Goal: Task Accomplishment & Management: Manage account settings

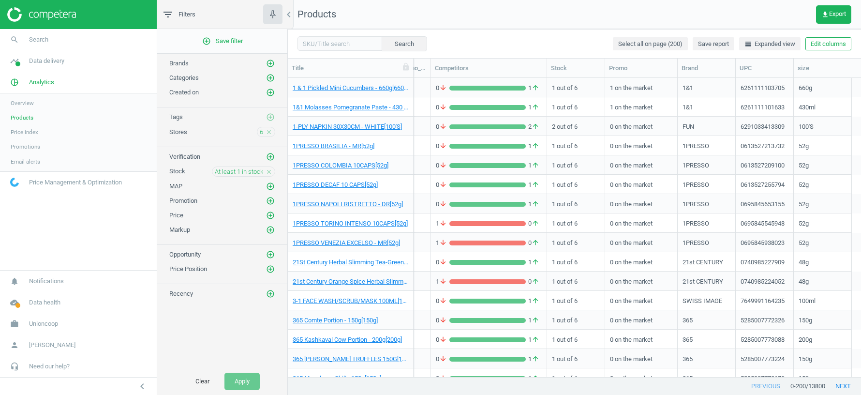
scroll to position [0, 171]
click at [48, 59] on span "Data delivery" at bounding box center [46, 61] width 35 height 9
click at [35, 168] on span "Scanning configuration" at bounding box center [39, 169] width 57 height 8
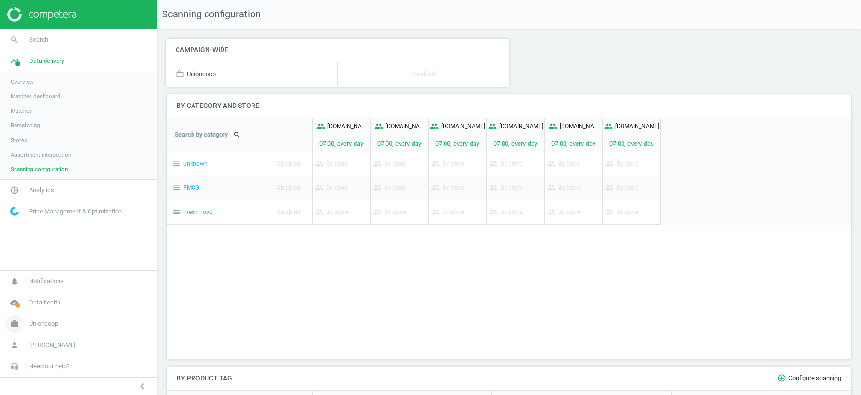
click at [45, 326] on span "Unioncoop" at bounding box center [43, 323] width 29 height 9
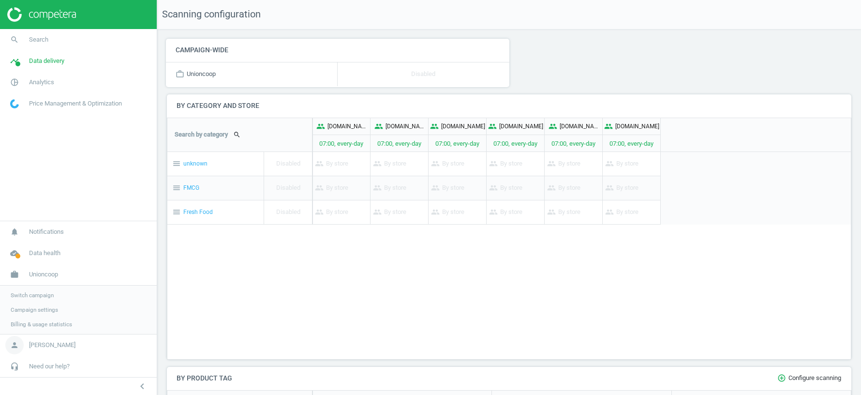
click at [51, 345] on span "[PERSON_NAME]" at bounding box center [52, 345] width 46 height 9
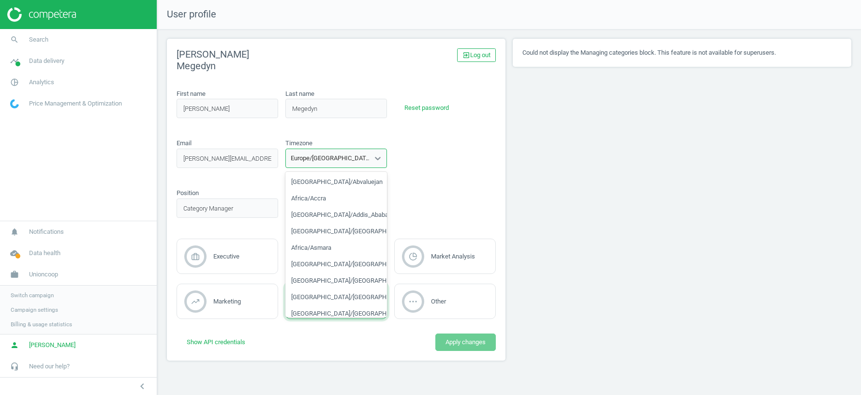
click at [309, 160] on div "Europe/[GEOGRAPHIC_DATA]" at bounding box center [330, 158] width 79 height 9
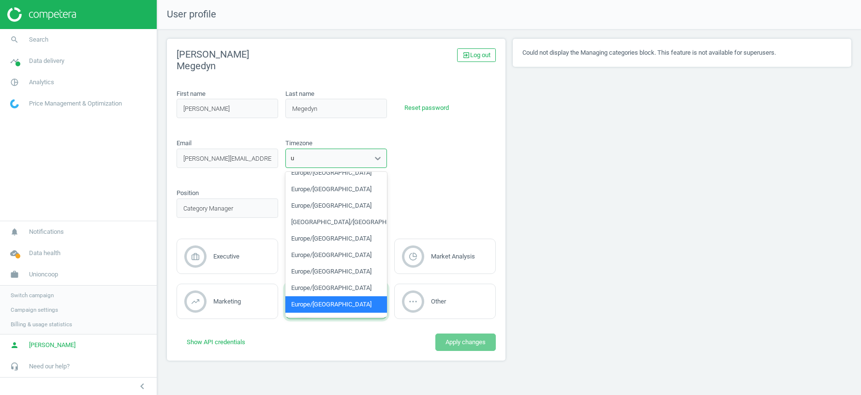
type input "ut"
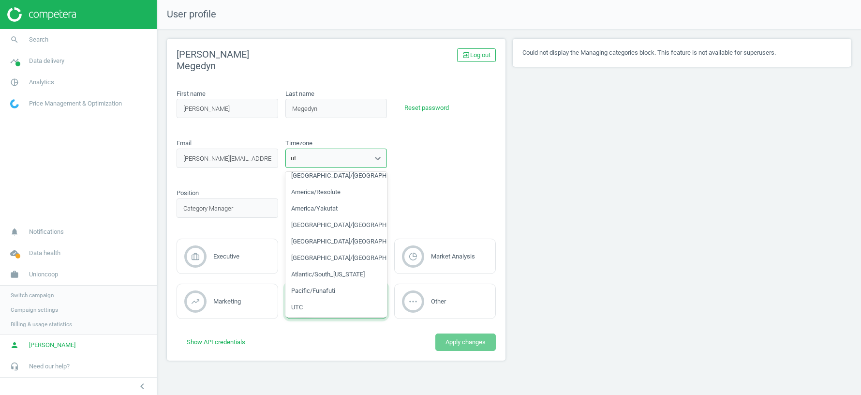
scroll to position [39, 0]
click at [316, 309] on div "UTC" at bounding box center [336, 307] width 102 height 16
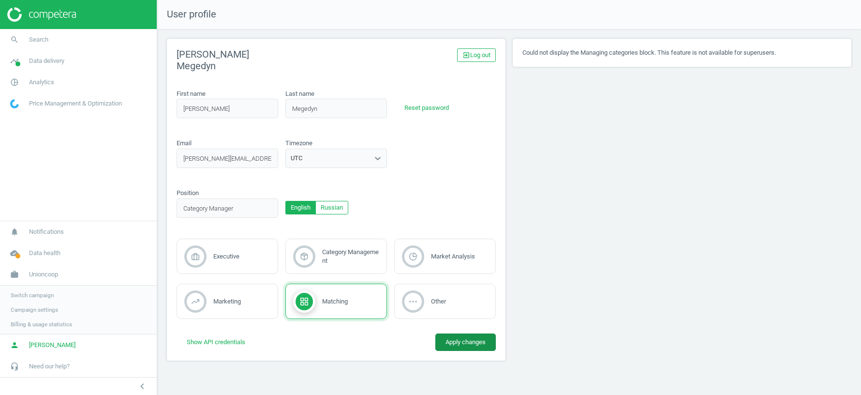
click at [458, 345] on button "Apply changes" at bounding box center [465, 341] width 60 height 17
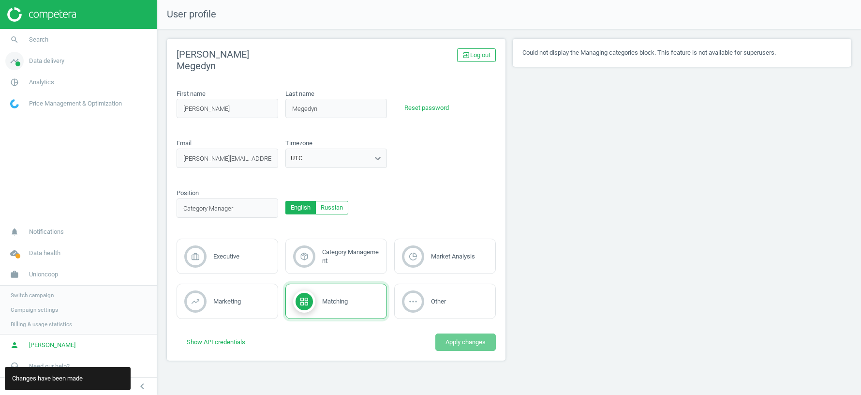
click at [55, 55] on link "timeline Data delivery" at bounding box center [78, 60] width 157 height 21
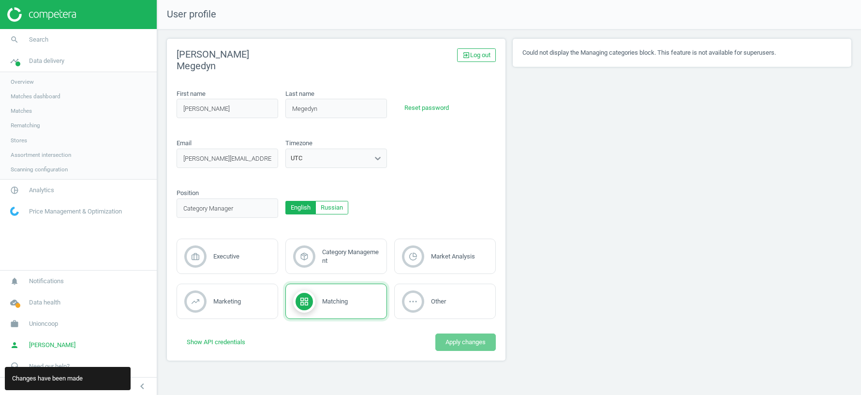
click at [46, 176] on link "Scanning configuration" at bounding box center [78, 169] width 157 height 15
